Goal: Transaction & Acquisition: Purchase product/service

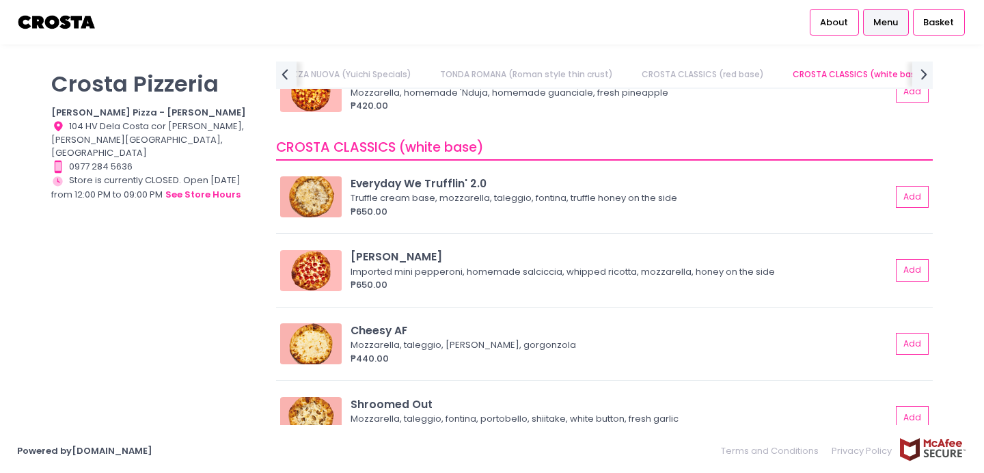
scroll to position [762, 0]
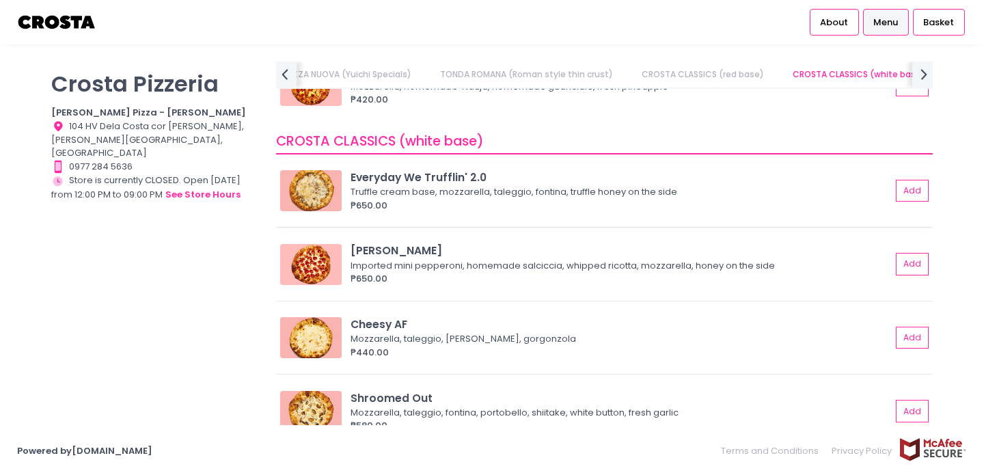
click at [554, 190] on div "Truffle cream base, mozzarella, taleggio, fontina, truffle honey on the side" at bounding box center [619, 192] width 537 height 14
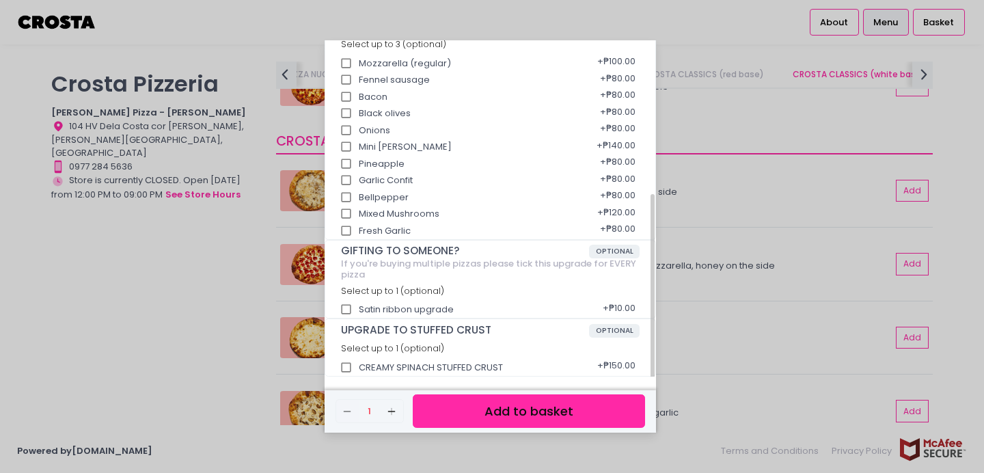
scroll to position [271, 0]
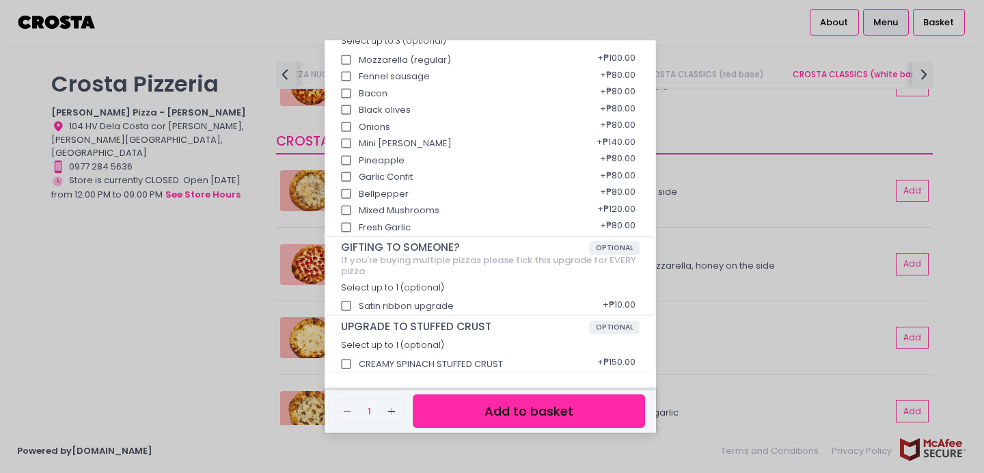
click at [520, 416] on button "Add to basket" at bounding box center [529, 410] width 232 height 33
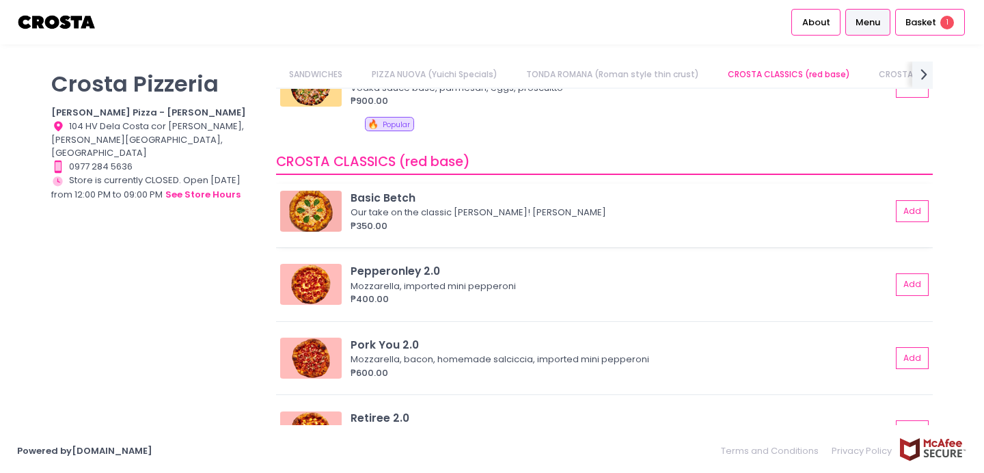
scroll to position [0, 0]
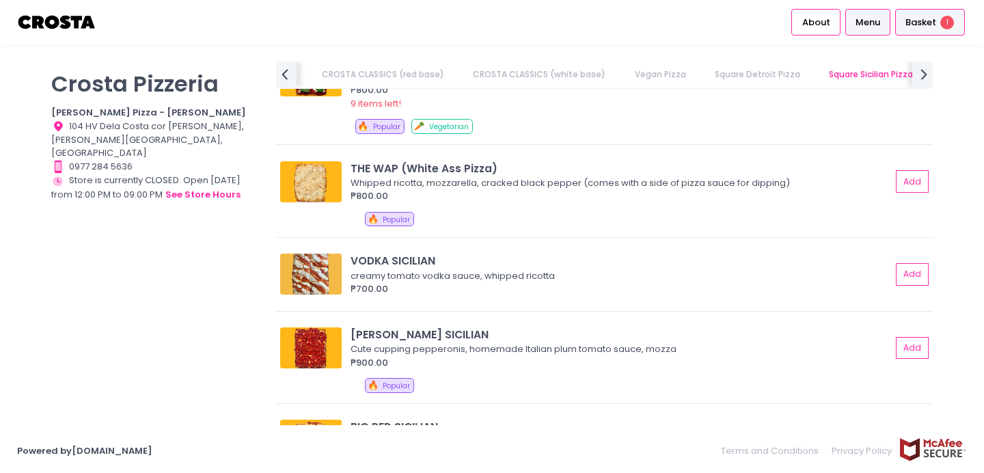
click at [915, 25] on span "Basket" at bounding box center [921, 23] width 31 height 14
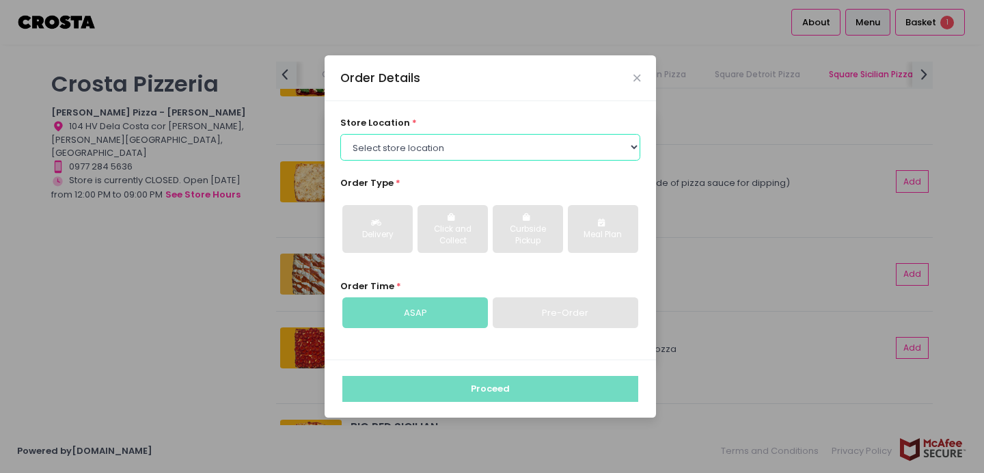
click at [403, 150] on select "Select store location [PERSON_NAME] Pizza - [PERSON_NAME] Pizza - [GEOGRAPHIC_D…" at bounding box center [490, 147] width 301 height 26
select select "5fabb2e53664a8677beaeb89"
click at [340, 134] on select "Select store location [PERSON_NAME] Pizza - [PERSON_NAME] Pizza - [GEOGRAPHIC_D…" at bounding box center [490, 147] width 301 height 26
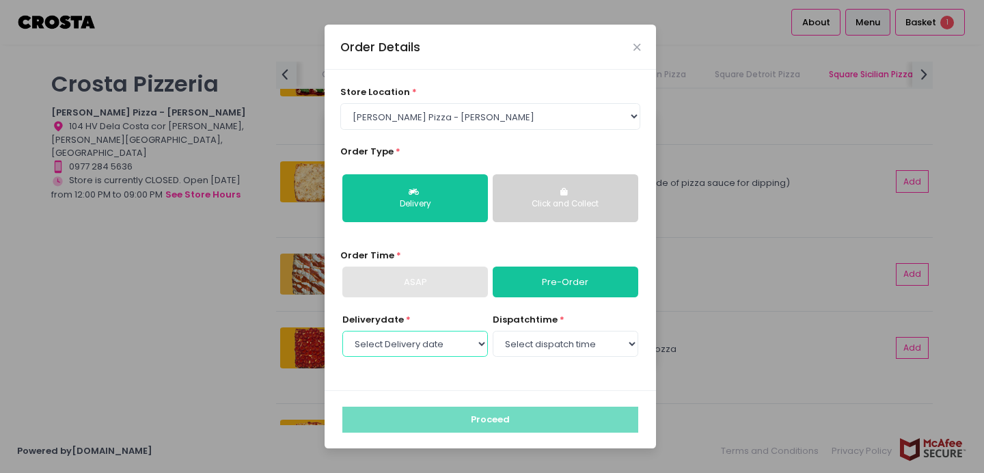
click at [435, 344] on select "Select Delivery date [DATE] [DATE] [DATE] [DATE] [DATE] [DATE]" at bounding box center [415, 344] width 146 height 26
select select "[DATE]"
click at [342, 331] on select "Select Delivery date [DATE] [DATE] [DATE] [DATE] [DATE] [DATE]" at bounding box center [415, 344] width 146 height 26
click at [527, 351] on select "Select dispatch time 01:00 PM - 01:30 PM 01:30 PM - 02:00 PM 02:00 PM - 02:30 P…" at bounding box center [566, 344] width 146 height 26
select select "13:00"
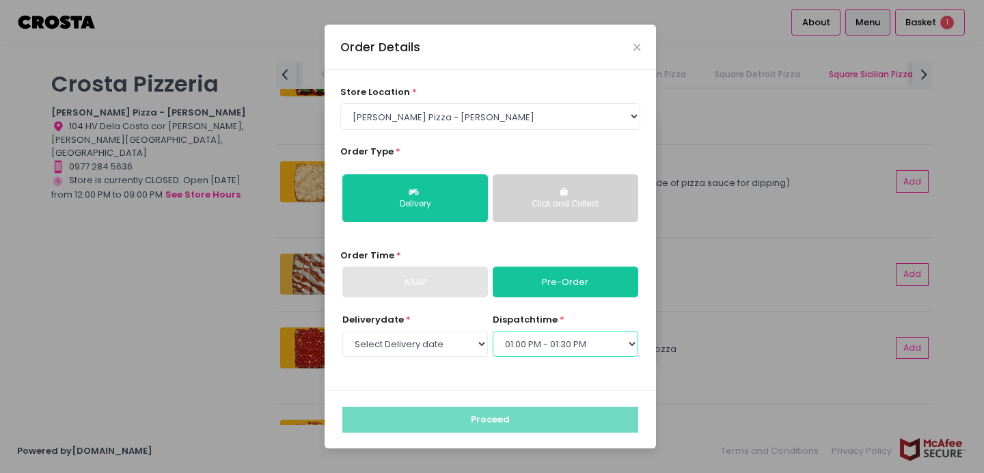
click at [493, 331] on select "Select dispatch time 01:00 PM - 01:30 PM 01:30 PM - 02:00 PM 02:00 PM - 02:30 P…" at bounding box center [566, 344] width 146 height 26
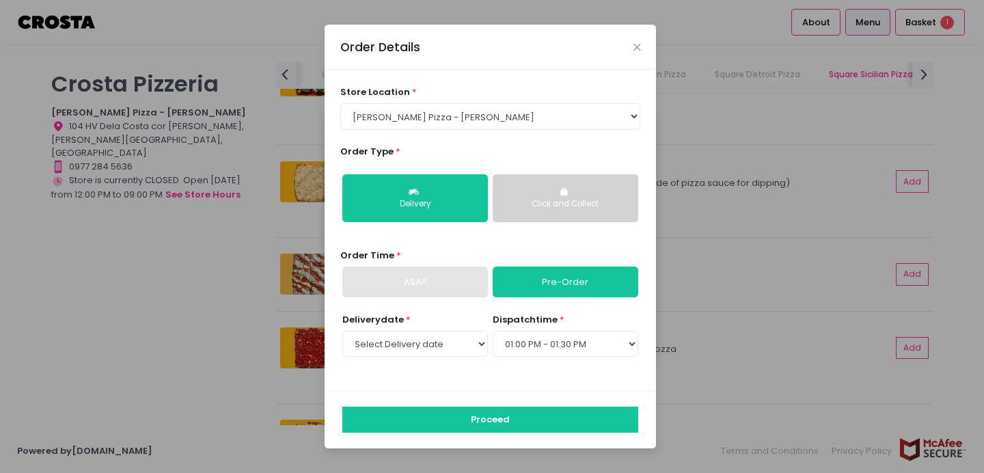
click at [571, 194] on button "Click and Collect" at bounding box center [566, 198] width 146 height 48
select select
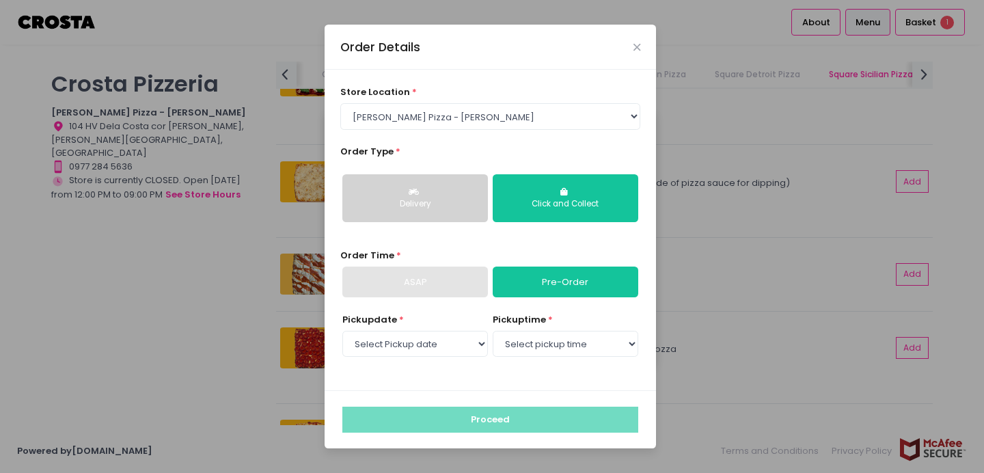
click at [453, 197] on button "Delivery" at bounding box center [415, 198] width 146 height 48
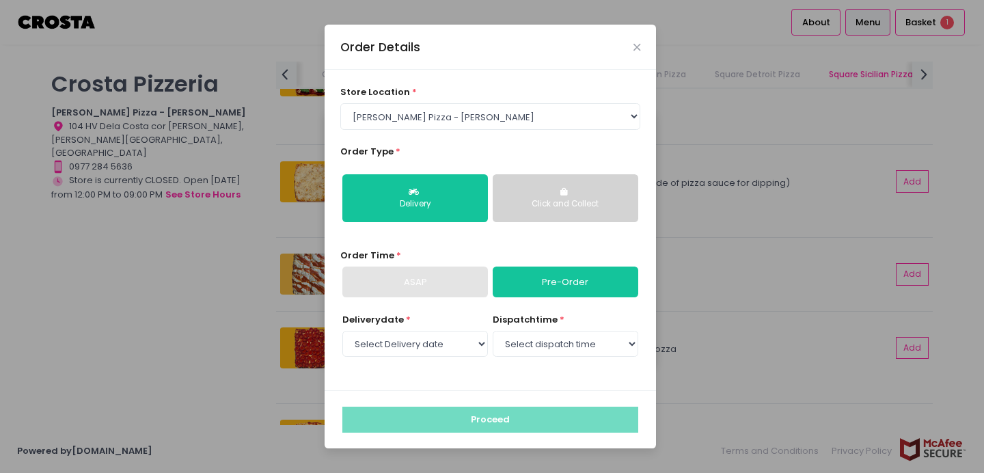
click at [438, 280] on div "ASAP" at bounding box center [415, 282] width 146 height 31
click at [439, 288] on div "ASAP" at bounding box center [415, 282] width 146 height 31
click at [563, 200] on div "Click and Collect" at bounding box center [565, 204] width 126 height 12
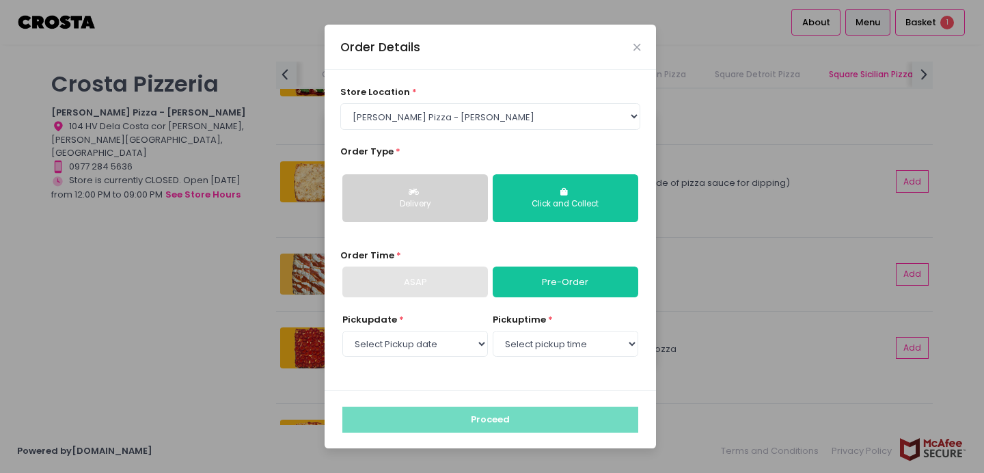
click at [440, 284] on div "ASAP" at bounding box center [415, 282] width 146 height 31
click at [528, 346] on select "Select pickup time 01:00 PM - 01:30 PM 01:30 PM - 02:00 PM 02:00 PM - 02:30 PM …" at bounding box center [566, 344] width 146 height 26
click at [431, 199] on div "Delivery" at bounding box center [415, 204] width 126 height 12
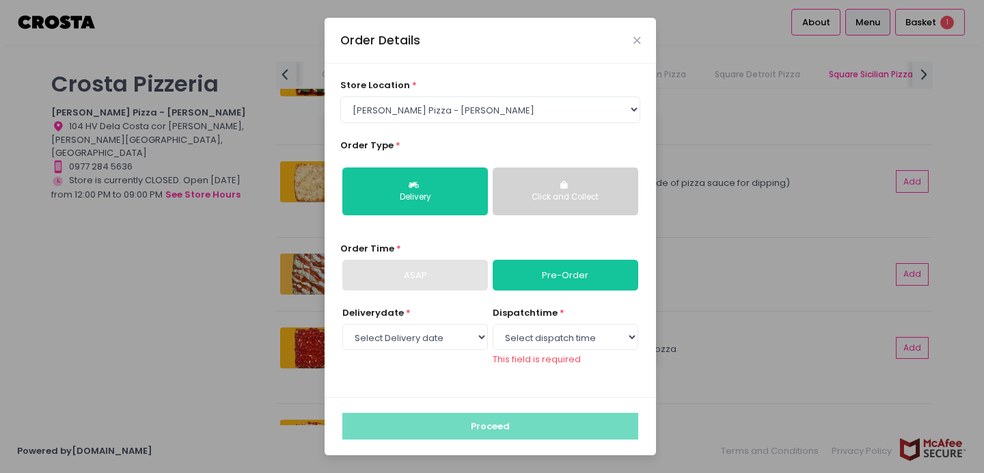
click at [437, 275] on div "ASAP" at bounding box center [415, 275] width 146 height 31
click at [534, 215] on div "Delivery Click and Collect" at bounding box center [490, 192] width 301 height 70
click at [534, 208] on button "Click and Collect" at bounding box center [566, 191] width 146 height 48
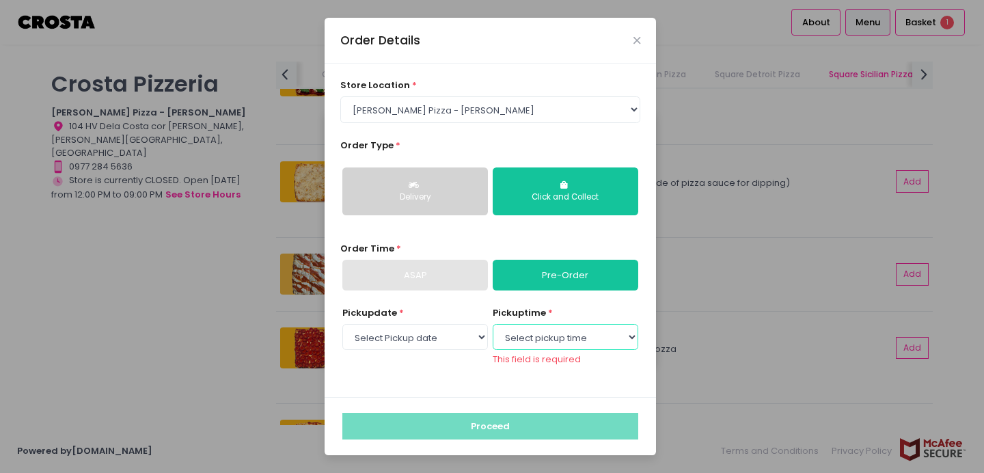
click at [537, 338] on select "Select pickup time 01:00 PM - 01:30 PM 01:30 PM - 02:00 PM 02:00 PM - 02:30 PM …" at bounding box center [566, 337] width 146 height 26
